Goal: Navigation & Orientation: Find specific page/section

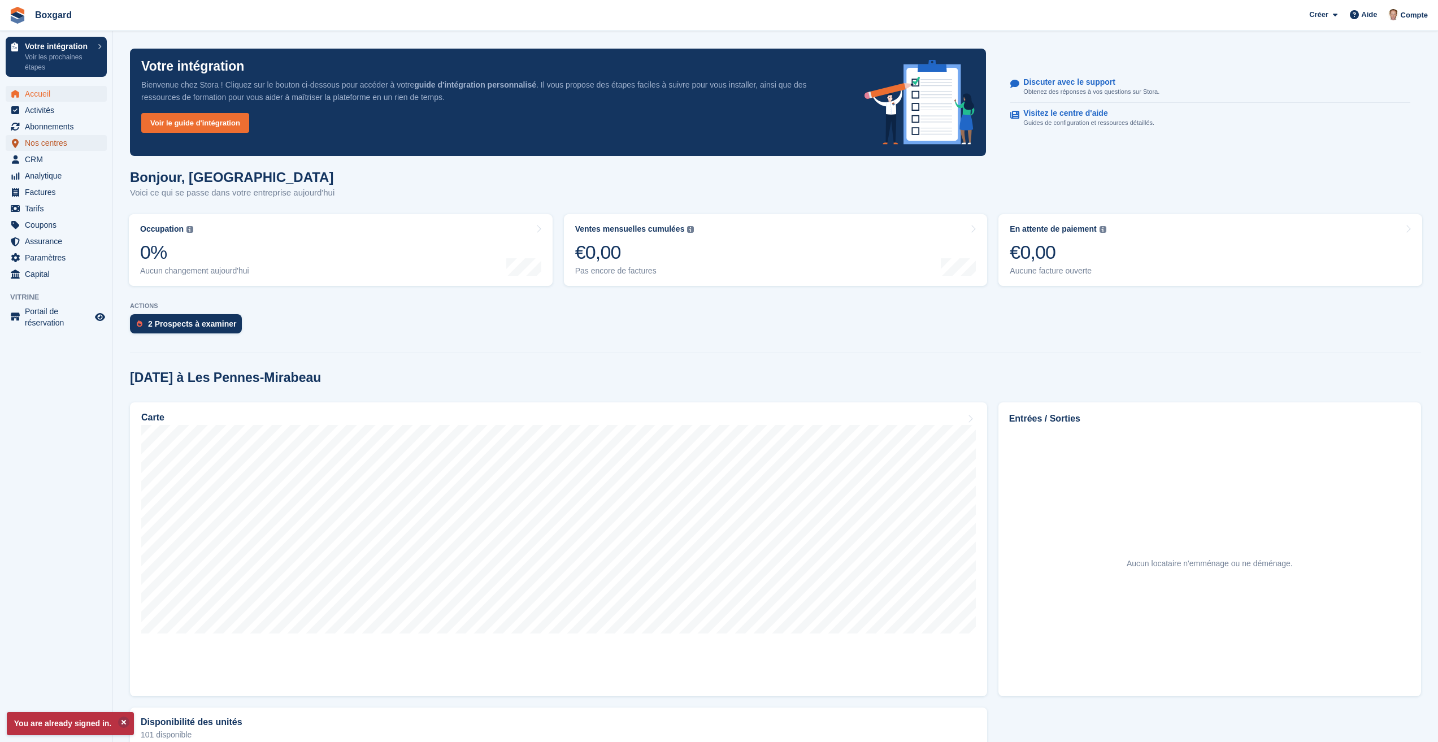
click at [36, 142] on span "Nos centres" at bounding box center [59, 143] width 68 height 16
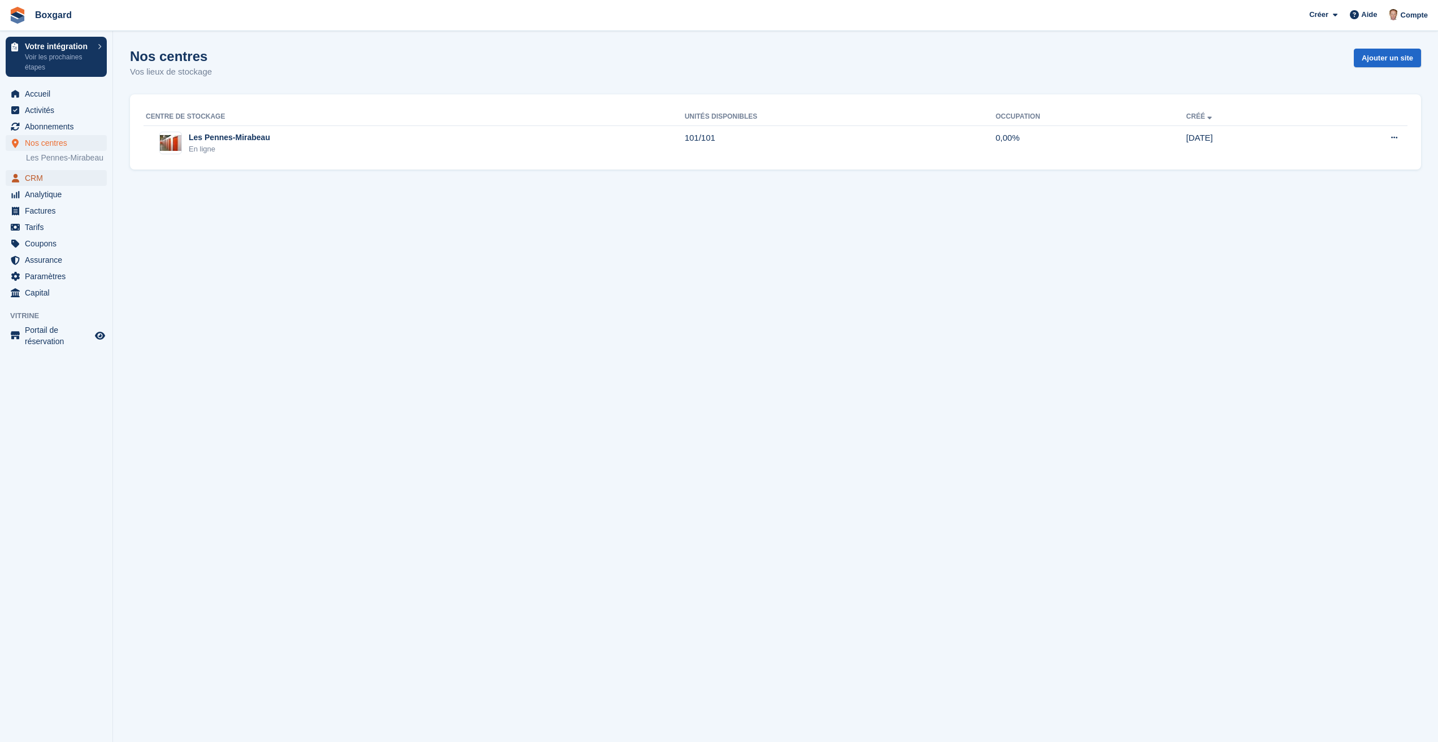
click at [40, 180] on span "CRM" at bounding box center [59, 178] width 68 height 16
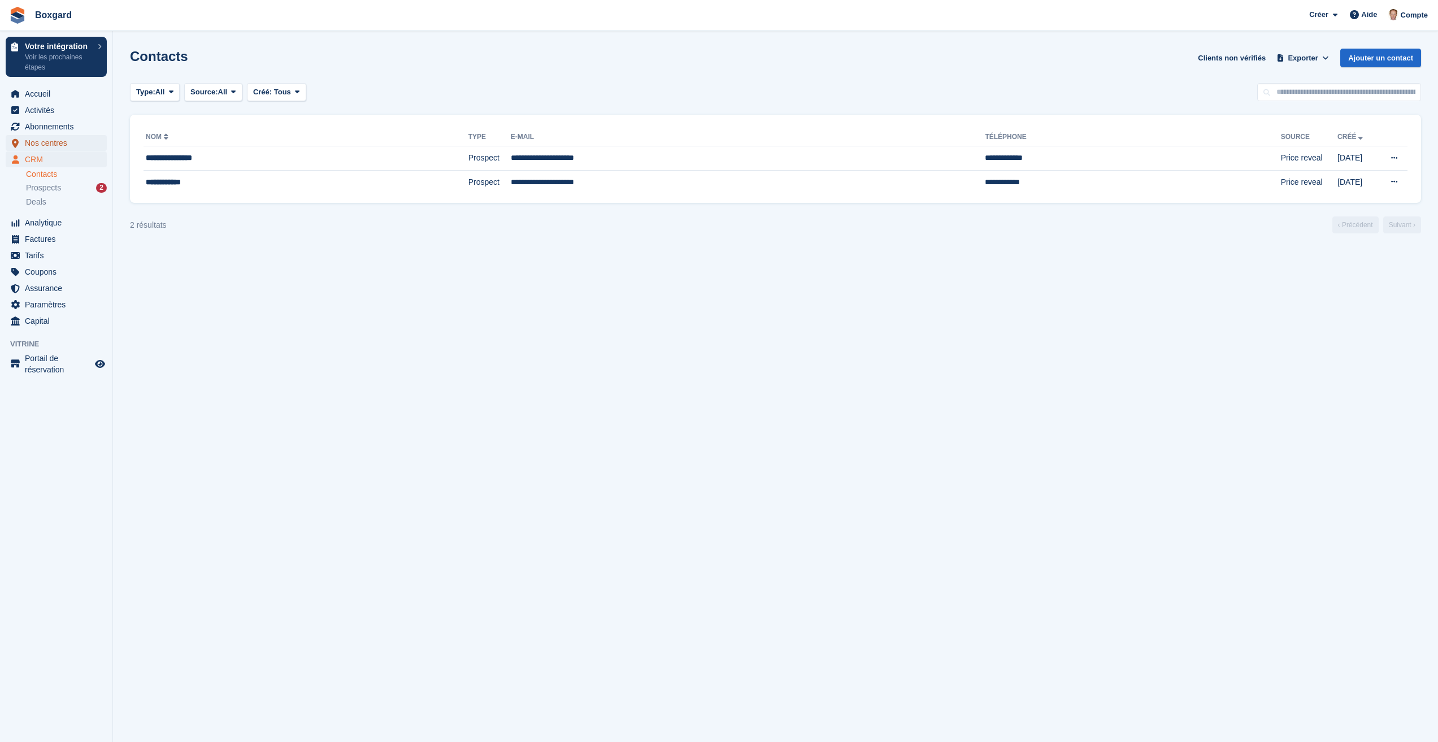
click at [44, 143] on span "Nos centres" at bounding box center [59, 143] width 68 height 16
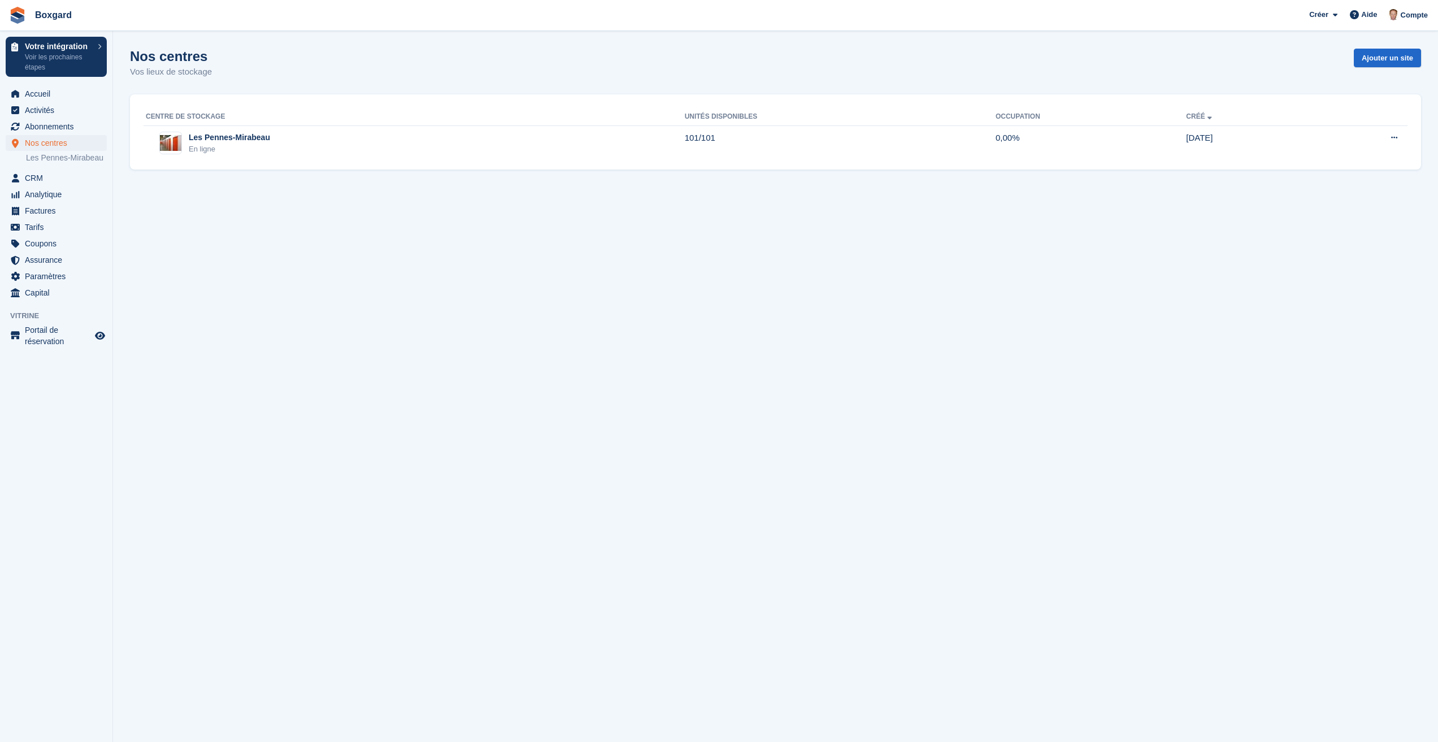
click at [53, 163] on li "Les Pennes-Mirabeau" at bounding box center [69, 158] width 86 height 12
click at [54, 162] on link "Les Pennes-Mirabeau" at bounding box center [66, 158] width 81 height 11
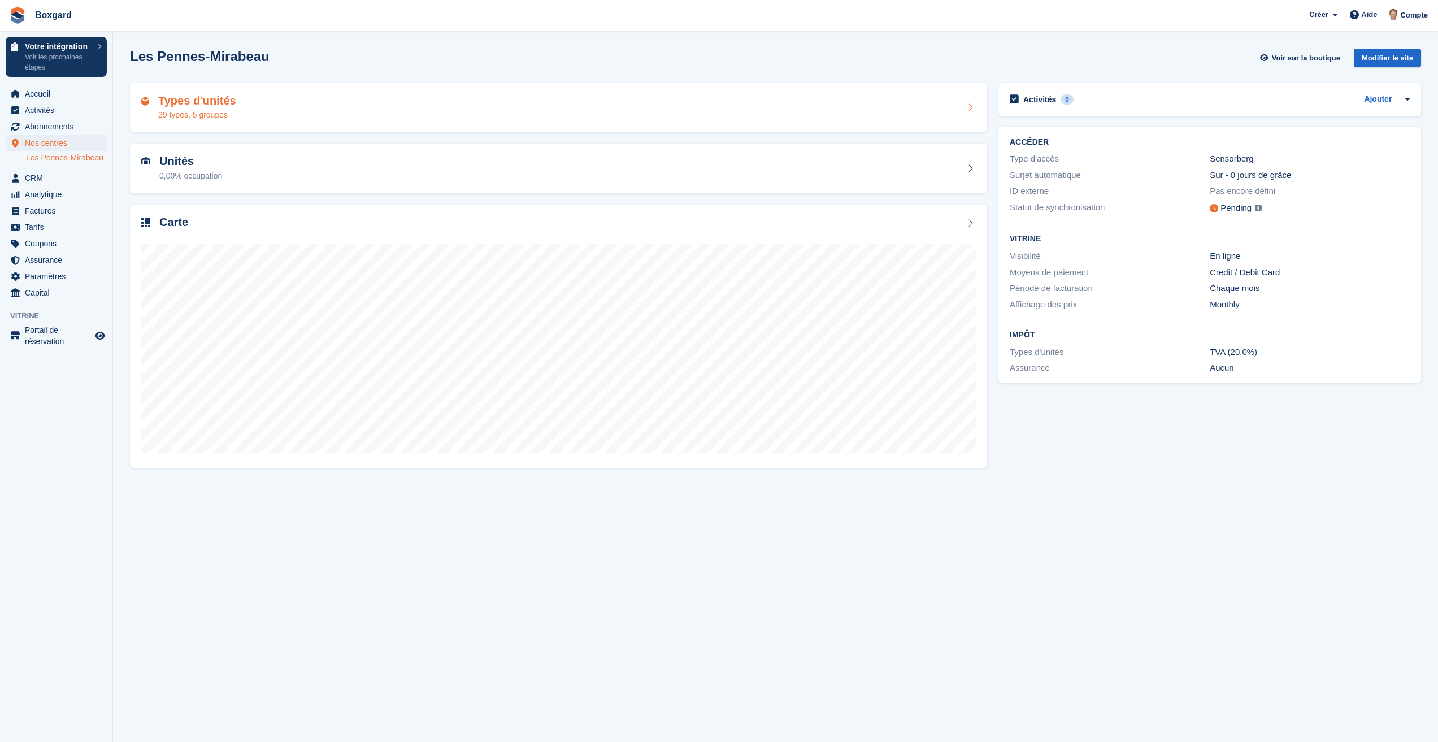
click at [240, 103] on div "Types d'unités 29 types, 5 groupes" at bounding box center [558, 107] width 835 height 27
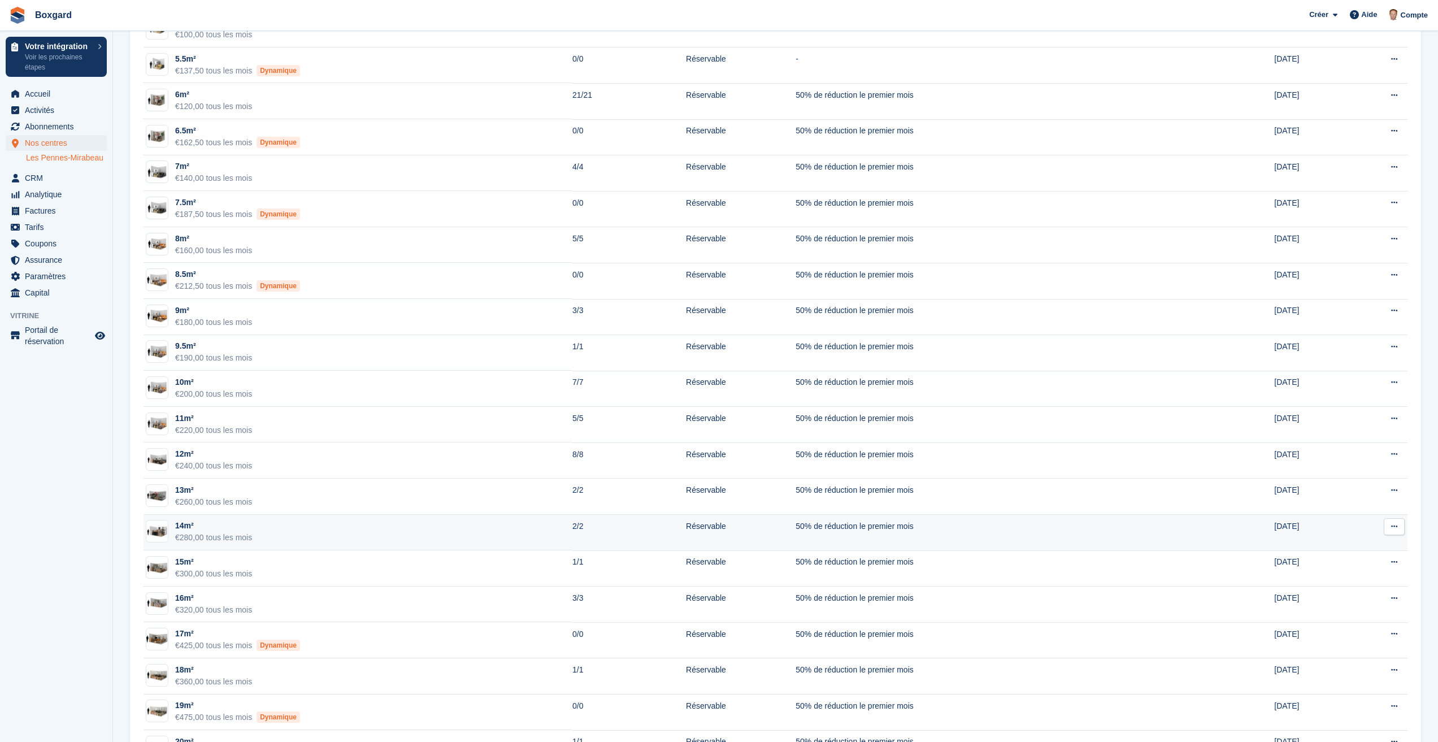
scroll to position [396, 0]
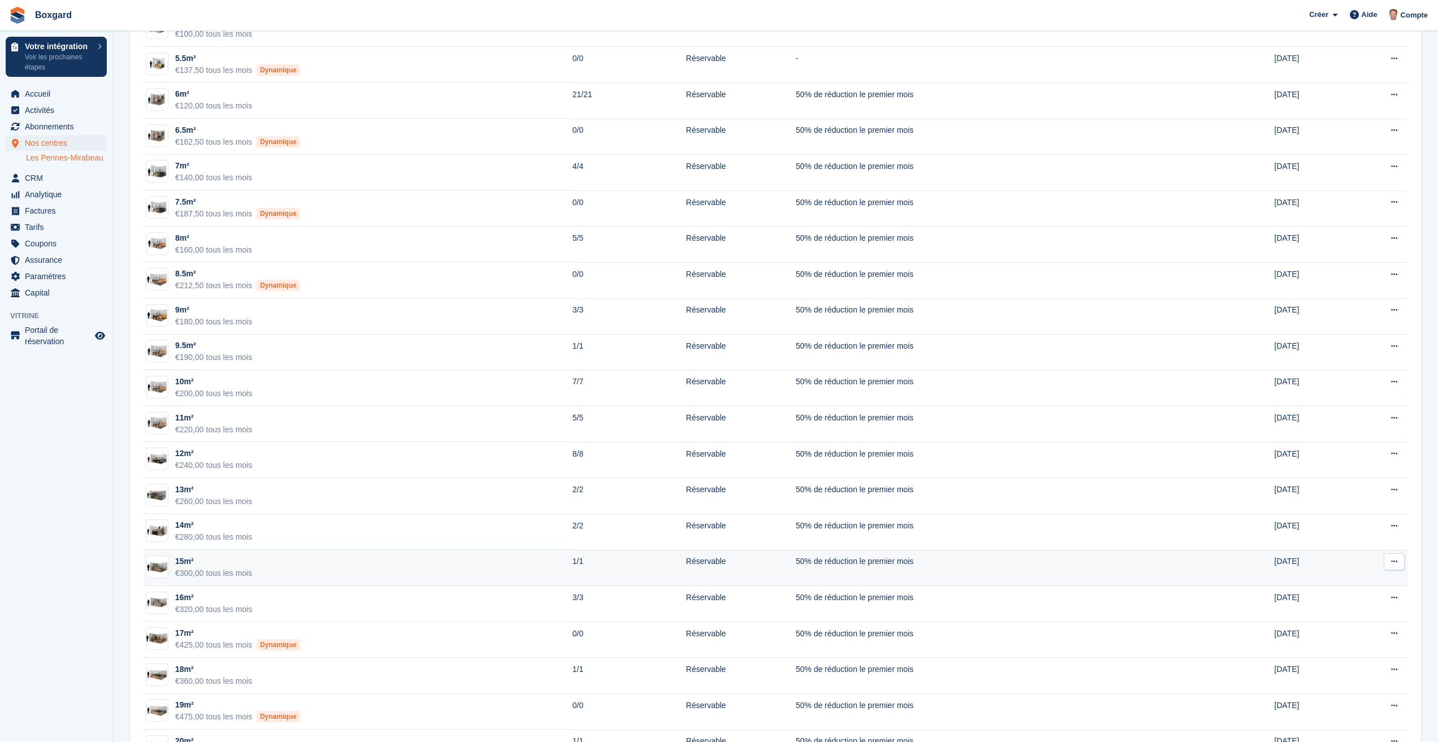
click at [159, 561] on img at bounding box center [156, 567] width 21 height 12
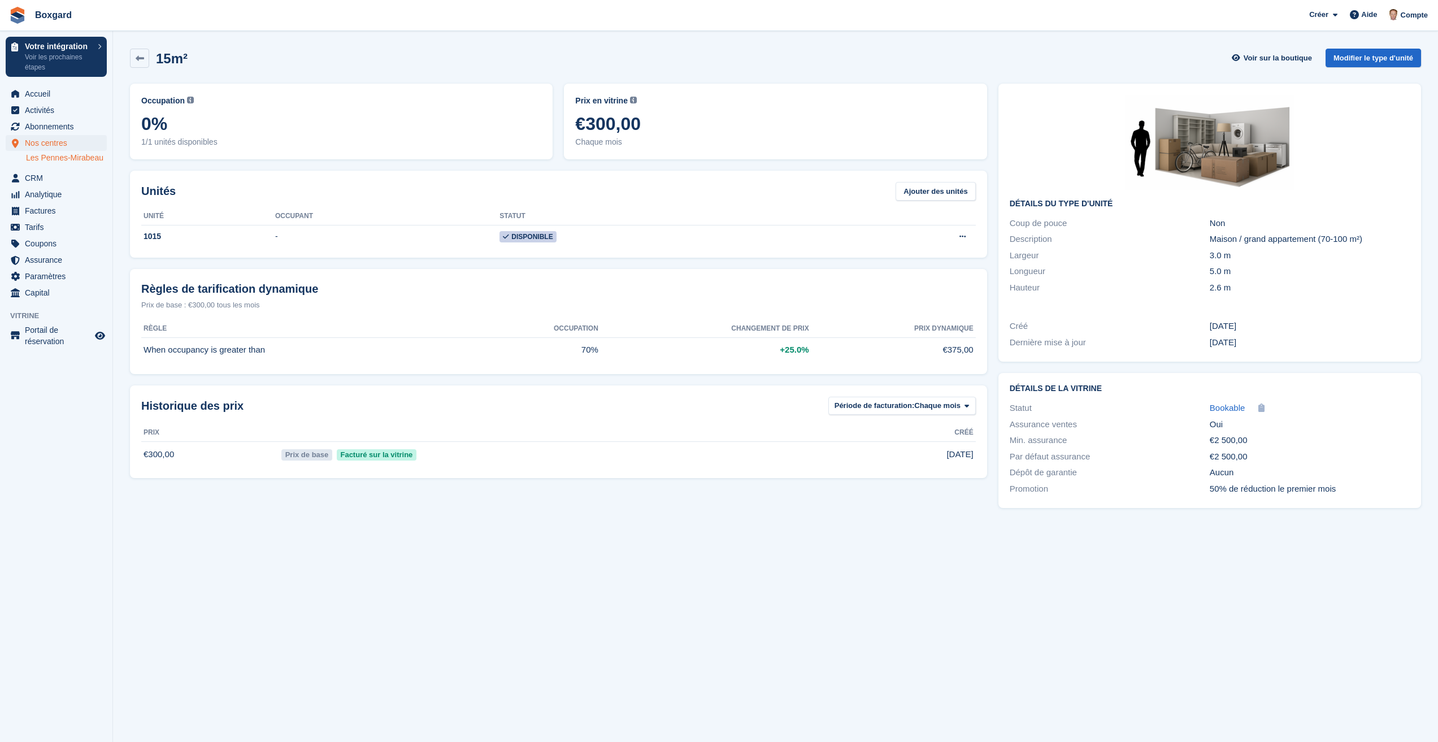
click at [1224, 158] on img at bounding box center [1210, 143] width 170 height 96
click at [140, 60] on icon at bounding box center [140, 58] width 8 height 8
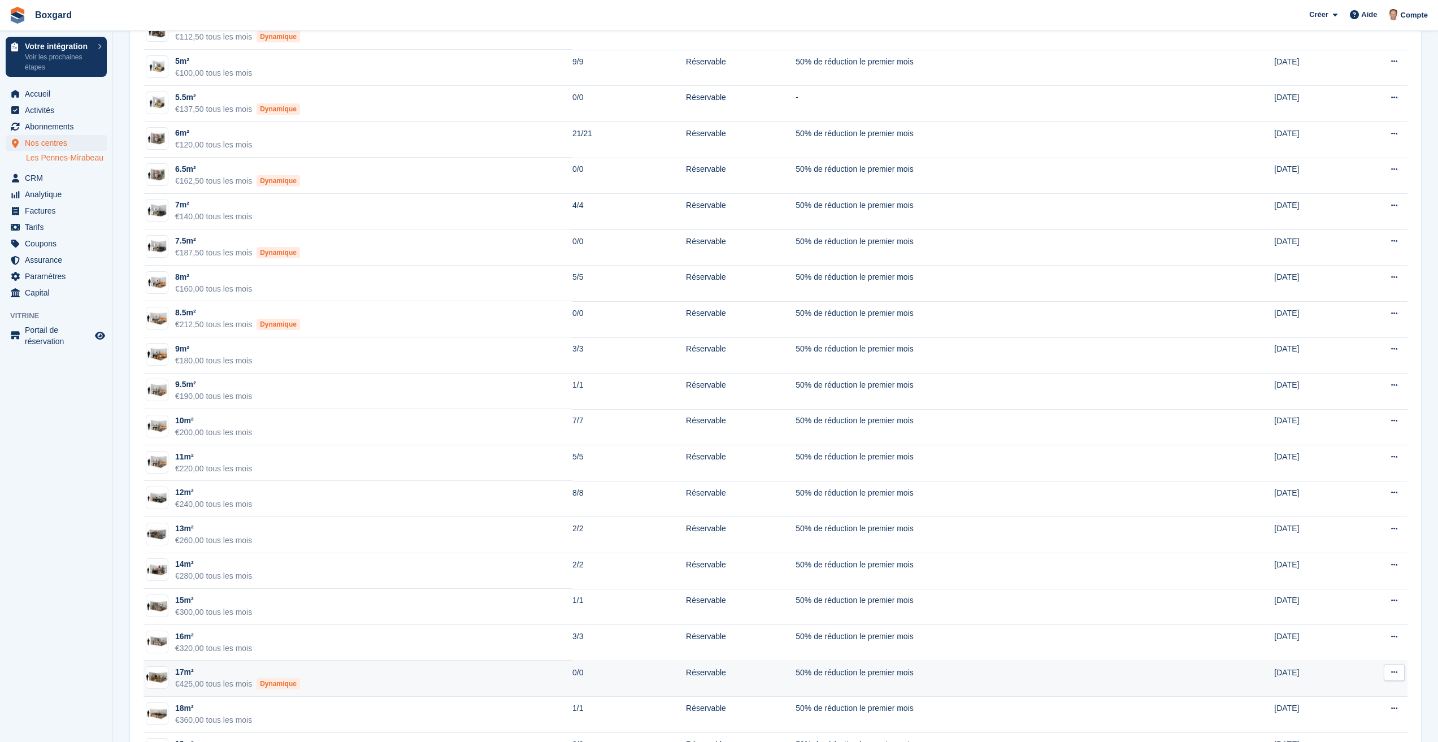
scroll to position [396, 0]
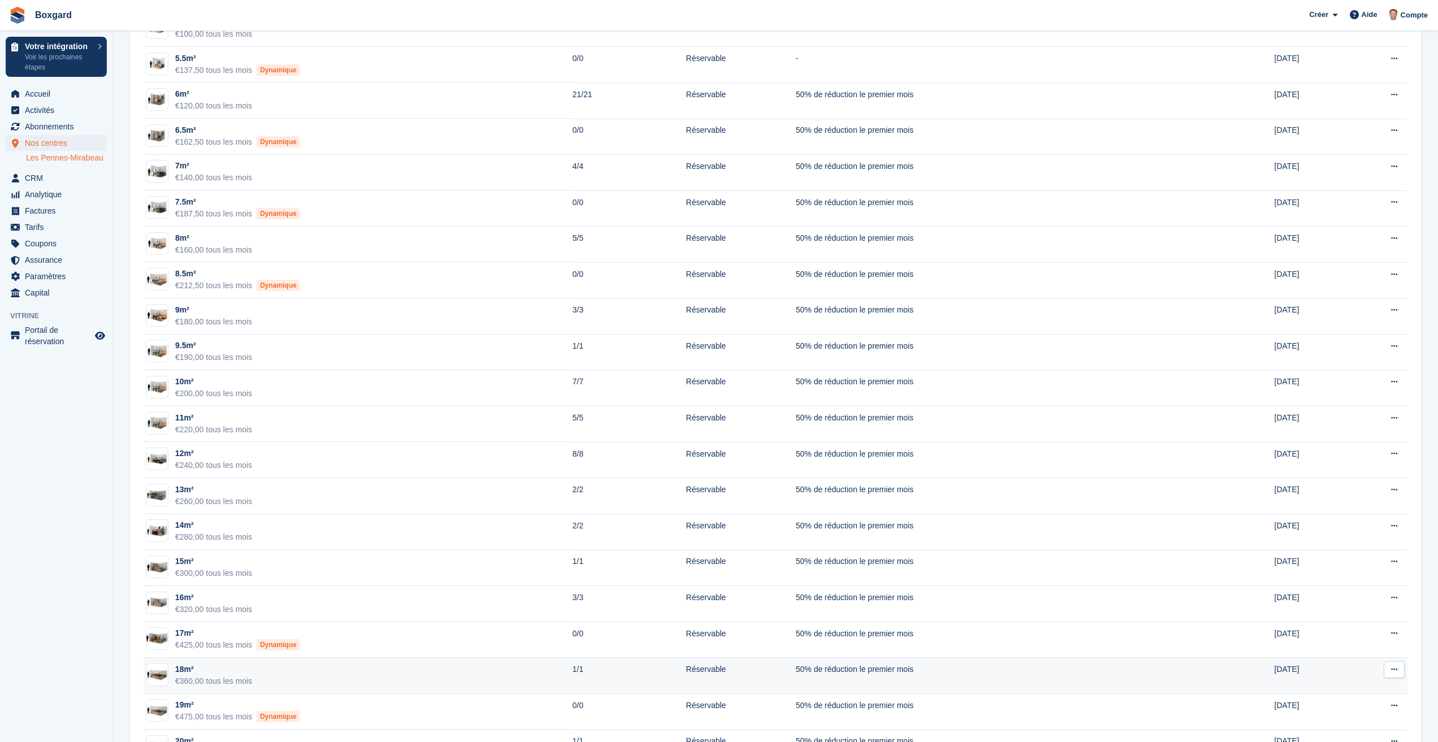
click at [184, 671] on div "18m²" at bounding box center [213, 670] width 77 height 12
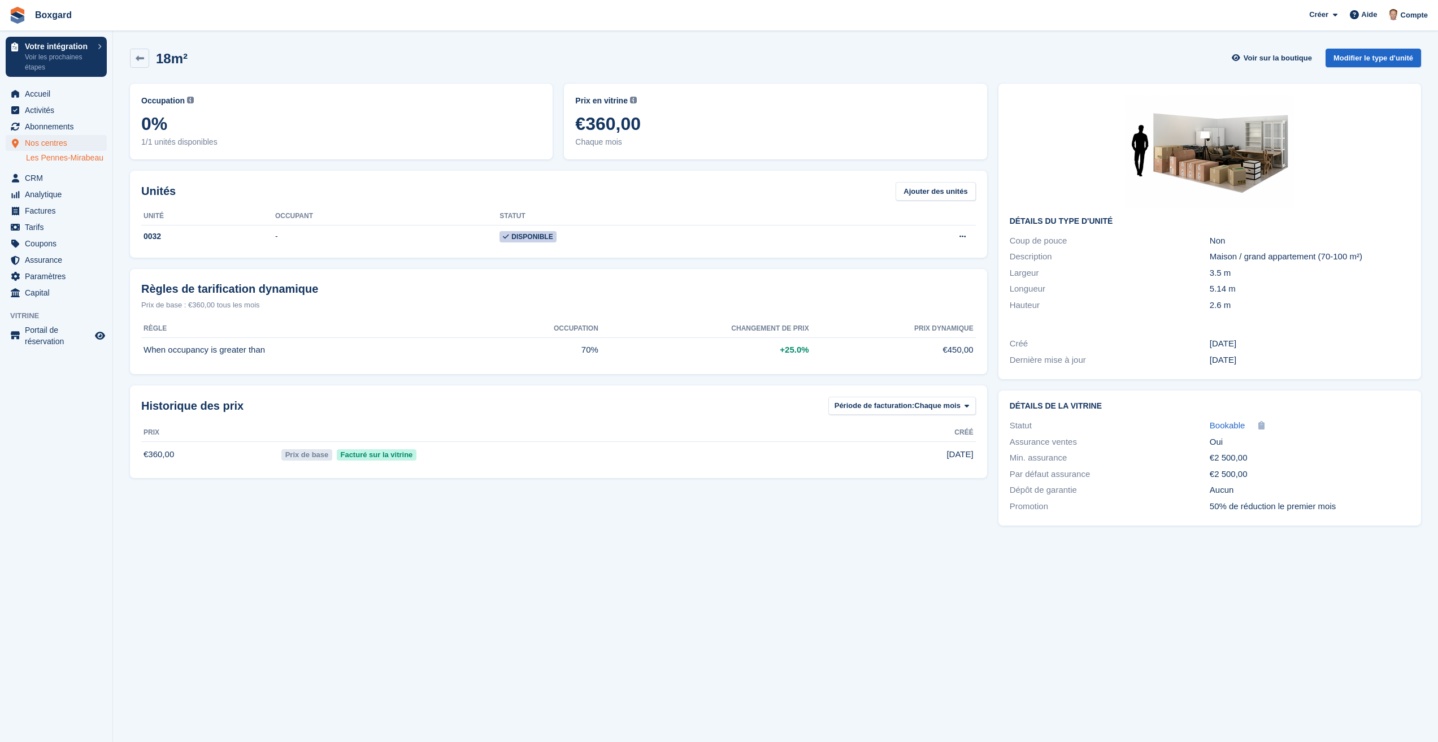
click at [514, 722] on section "18m² Voir sur la boutique Modifier le type d'unité Occupation Pourcentage actue…" at bounding box center [775, 371] width 1325 height 742
click at [137, 58] on icon at bounding box center [140, 58] width 8 height 8
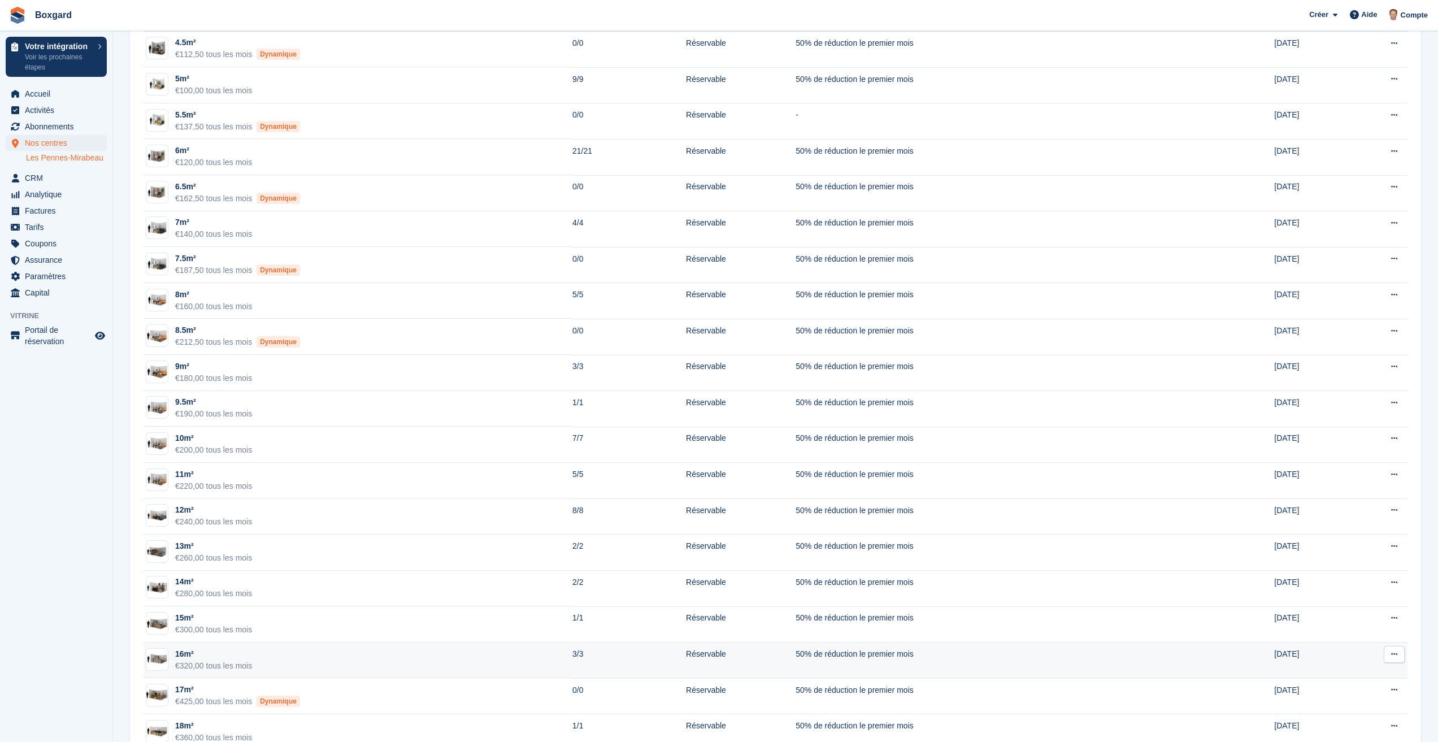
scroll to position [517, 0]
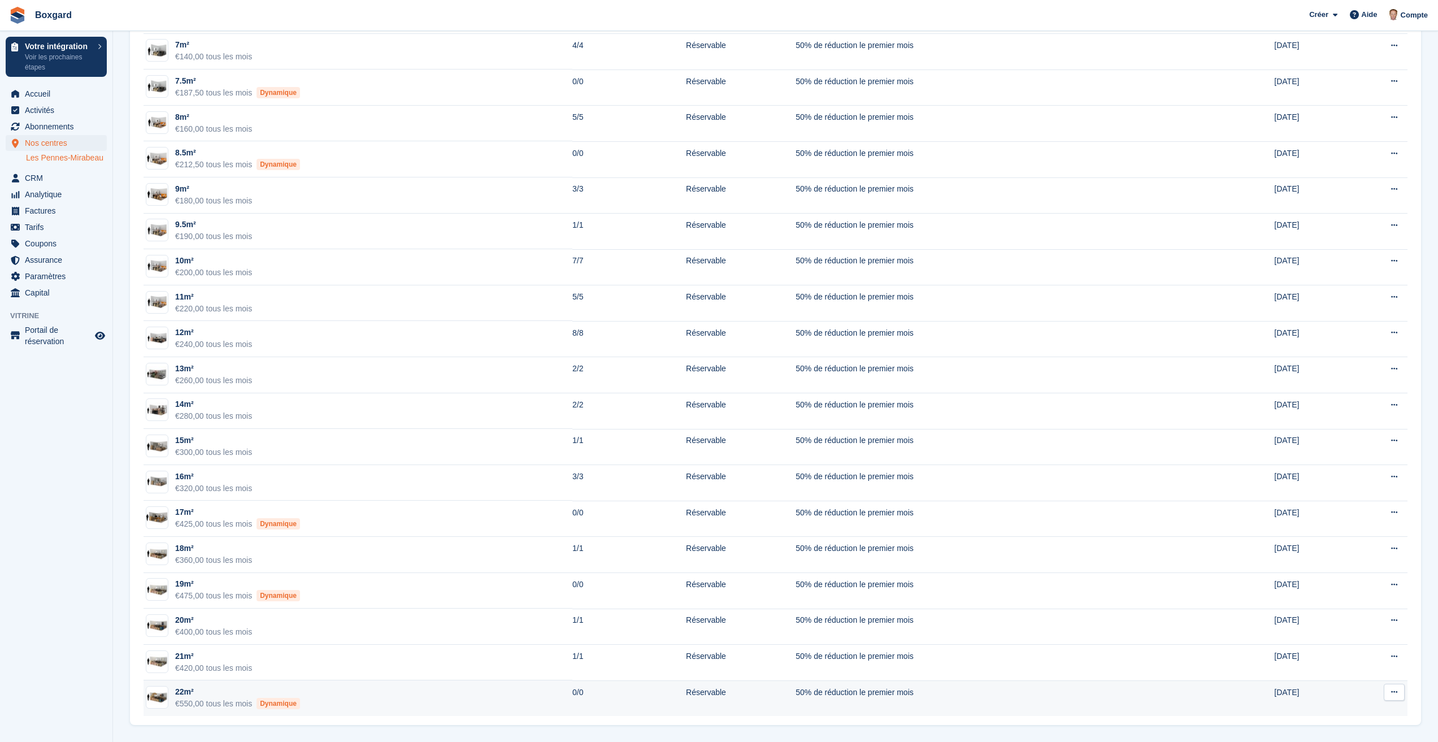
click at [194, 693] on div "22m²" at bounding box center [237, 692] width 125 height 12
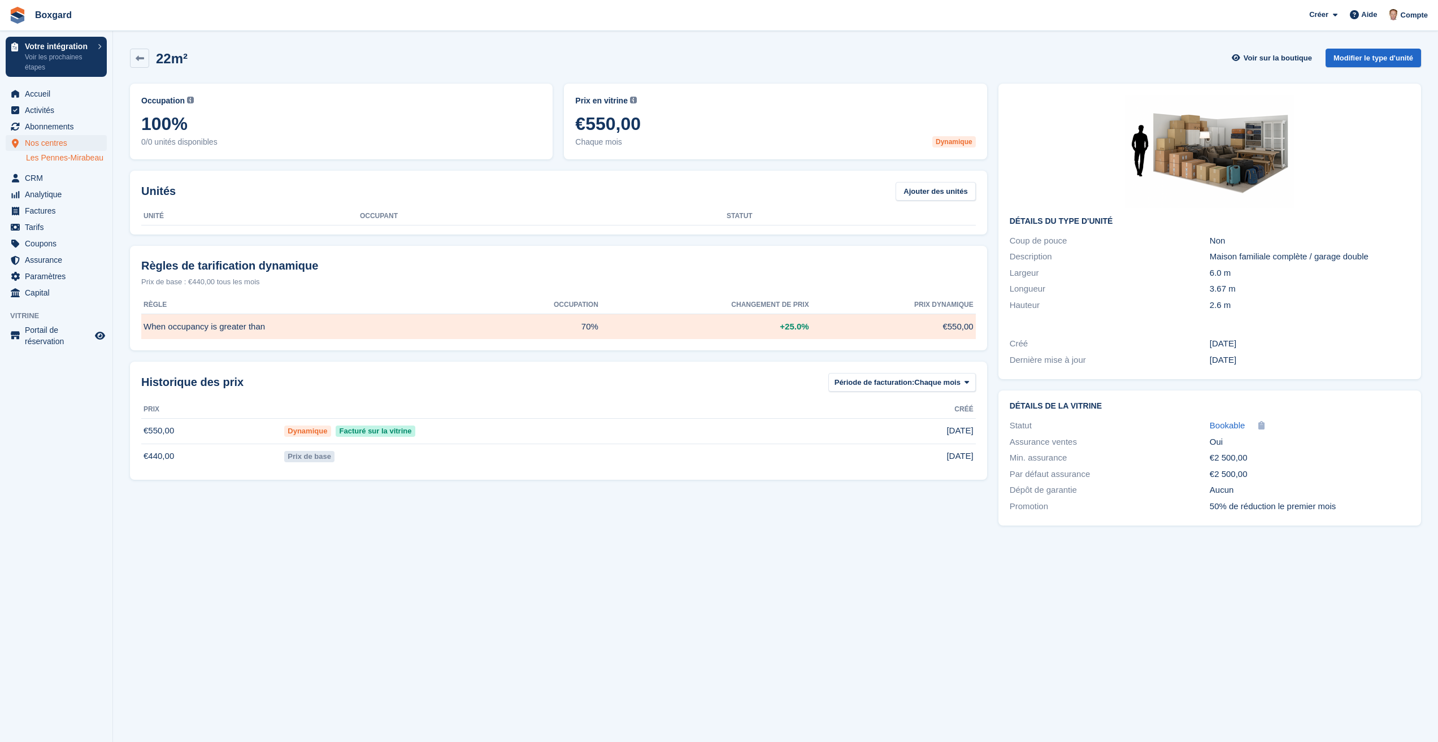
click at [63, 497] on aside "Votre intégration Voir les prochaines étapes Accueil Activités Abonnements Abon…" at bounding box center [56, 374] width 112 height 686
click at [213, 549] on section "22m² Voir sur la boutique Modifier le type d'unité Occupation Pourcentage actue…" at bounding box center [775, 371] width 1325 height 742
click at [37, 94] on span "Accueil" at bounding box center [59, 94] width 68 height 16
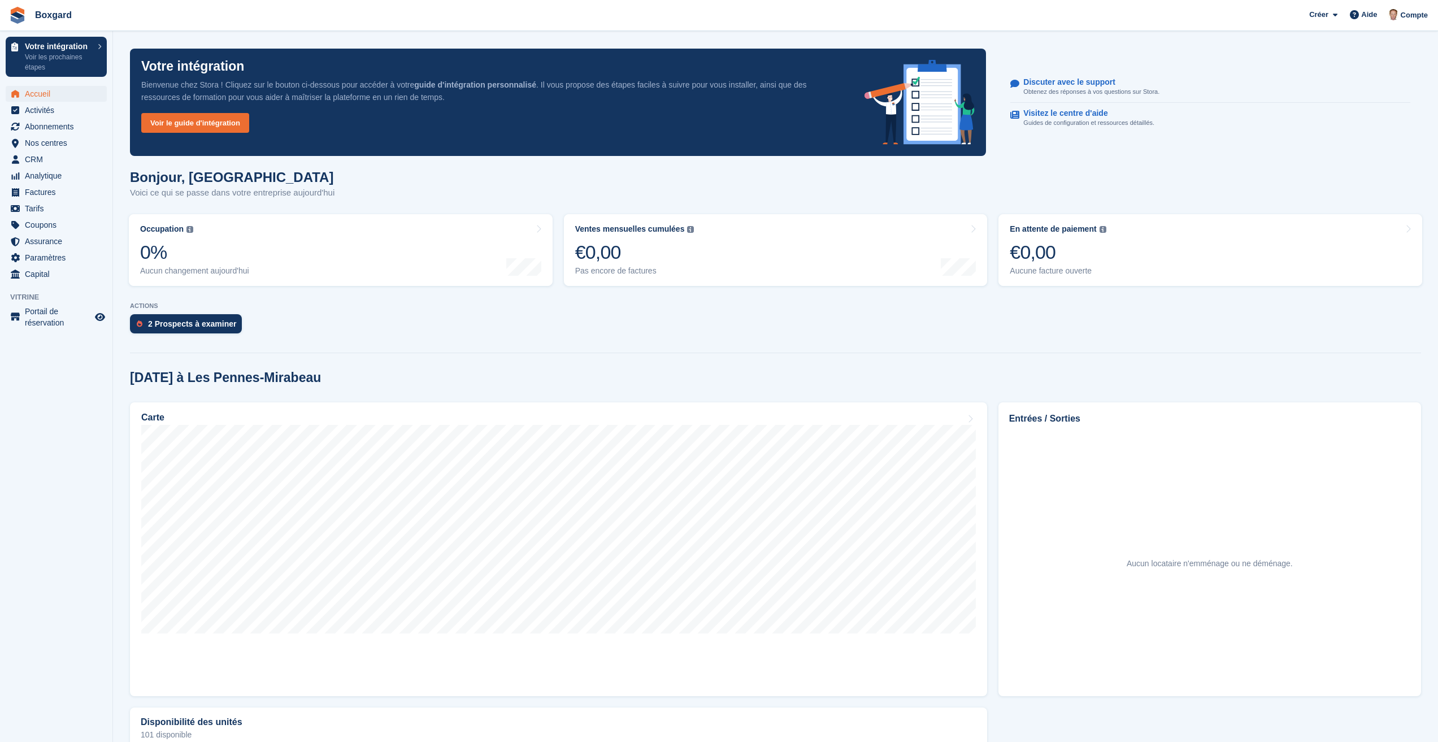
click at [471, 333] on div "2 Prospects à examiner" at bounding box center [775, 326] width 1291 height 25
click at [29, 158] on span "CRM" at bounding box center [59, 159] width 68 height 16
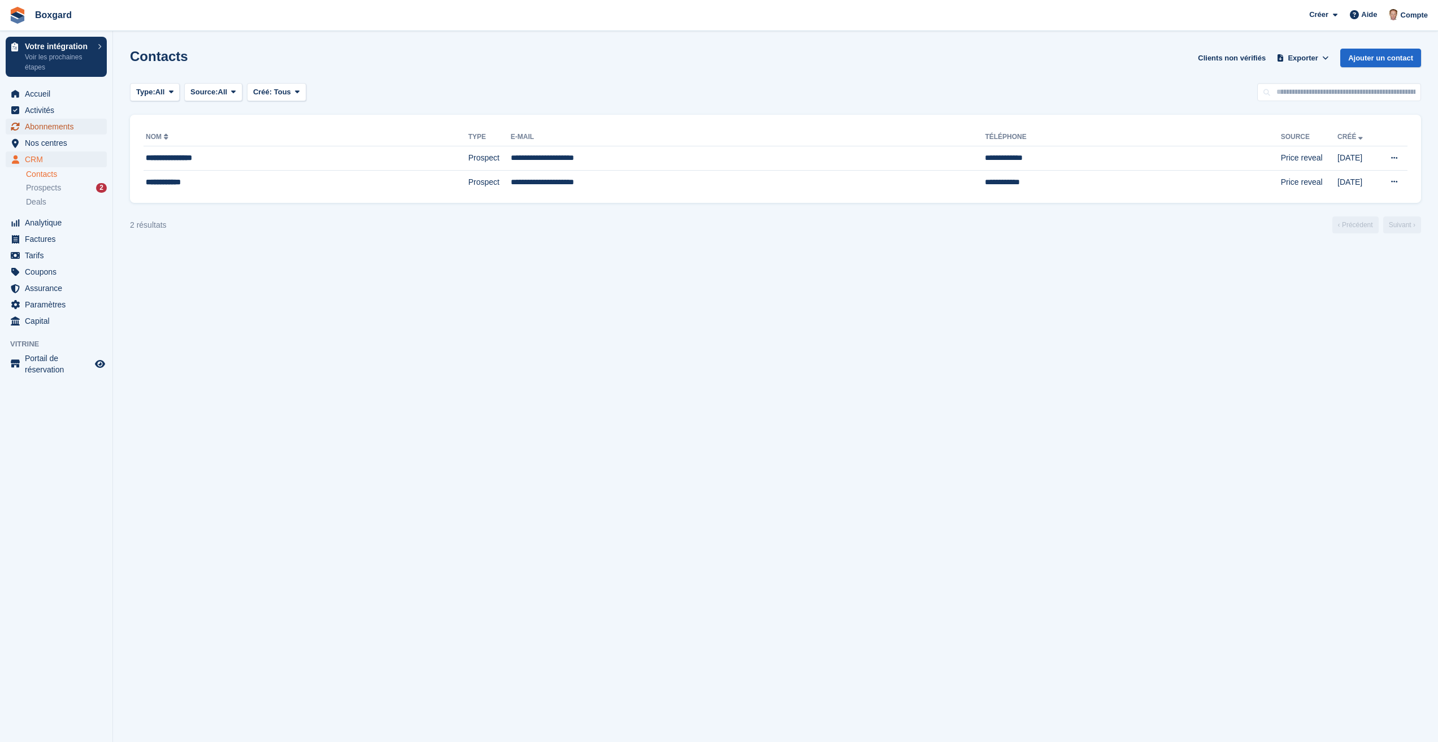
click at [38, 122] on span "Abonnements" at bounding box center [59, 127] width 68 height 16
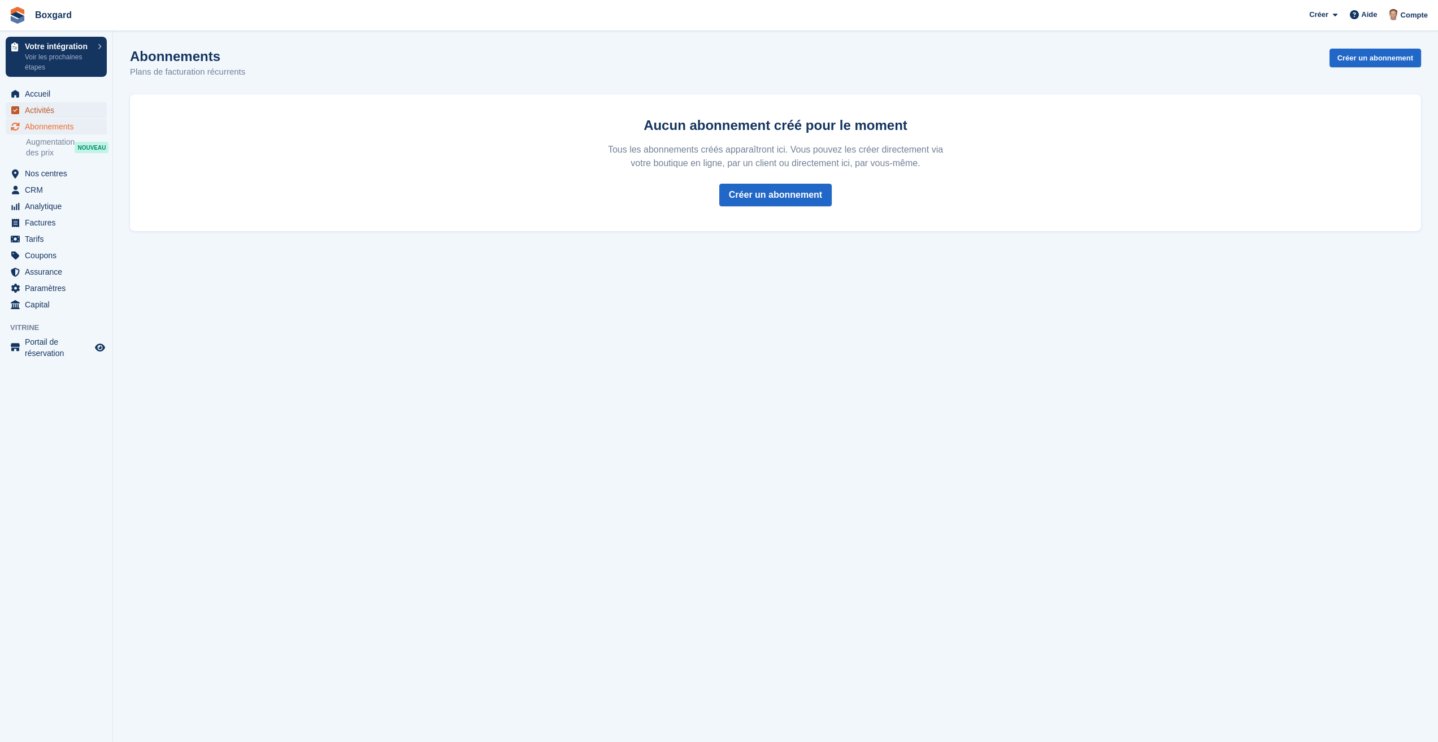
click at [29, 107] on span "Activités" at bounding box center [59, 110] width 68 height 16
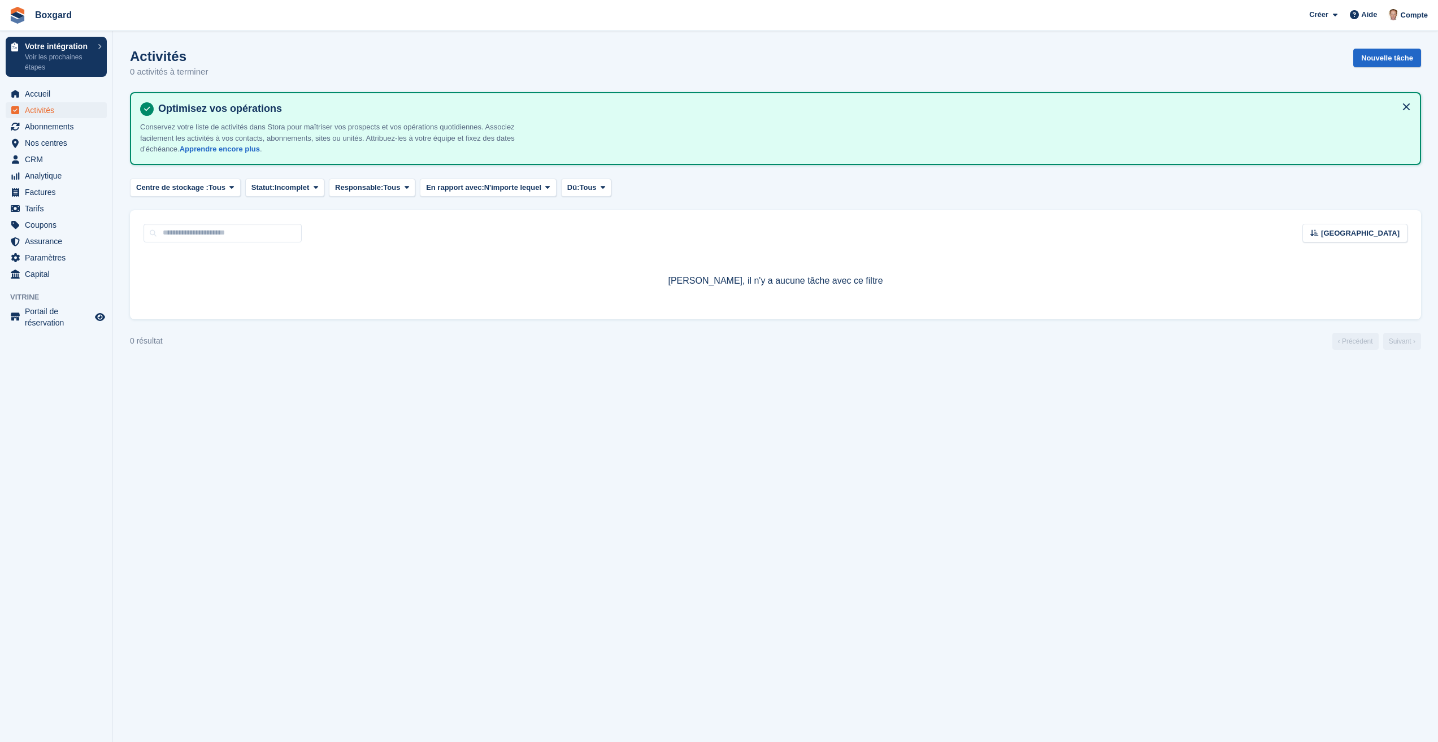
click at [343, 425] on section "Activités 0 activités à terminer Nouvelle tâche Optimisez vos opérations Conser…" at bounding box center [775, 371] width 1325 height 742
